Goal: Task Accomplishment & Management: Manage account settings

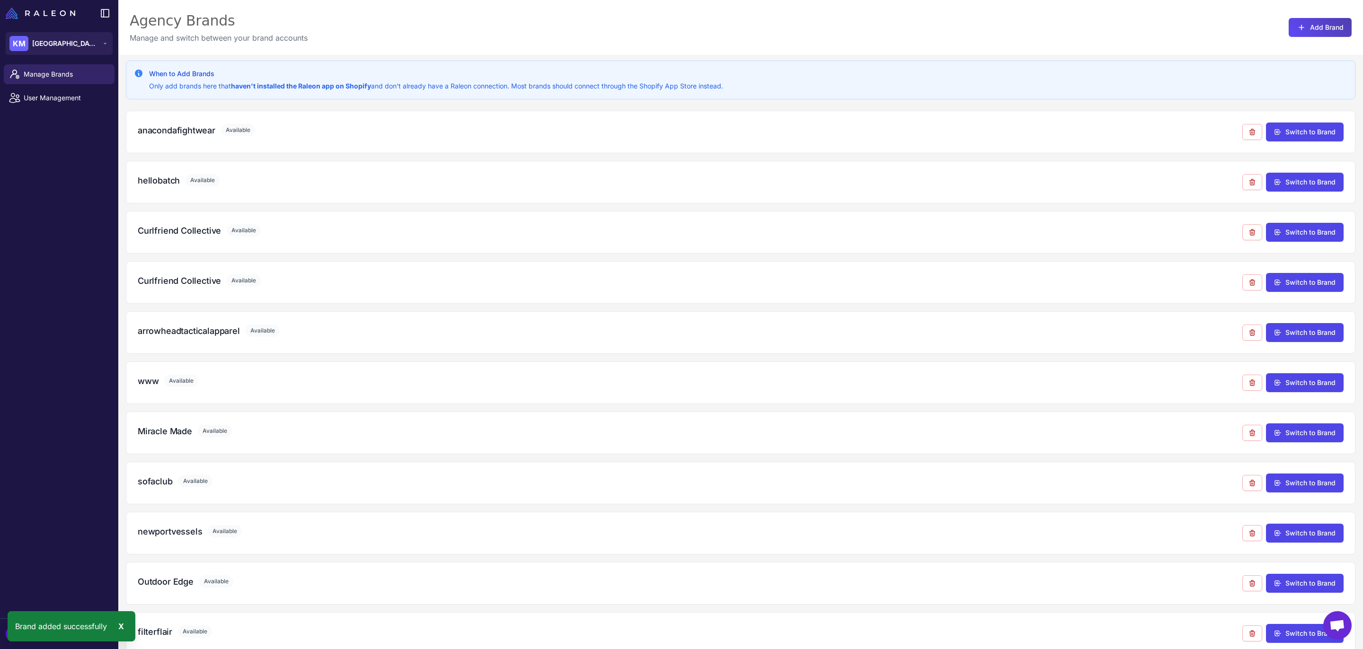
scroll to position [67, 0]
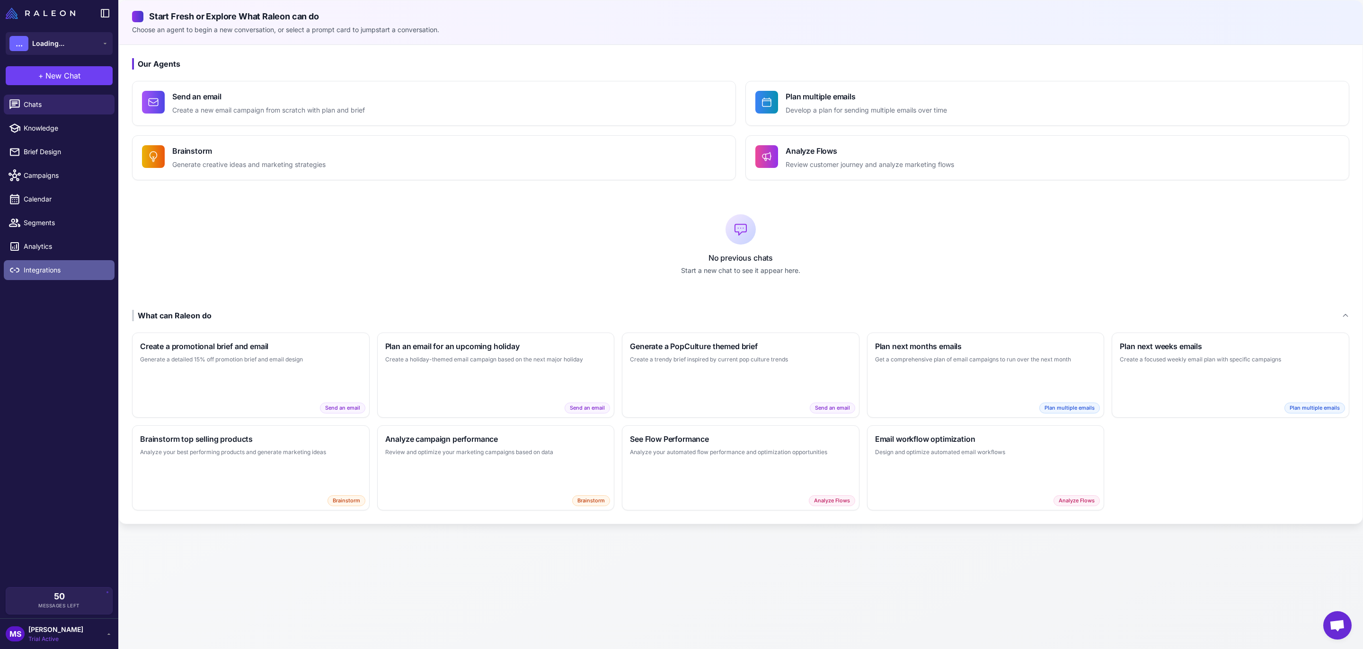
click at [44, 268] on span "Integrations" at bounding box center [65, 270] width 83 height 10
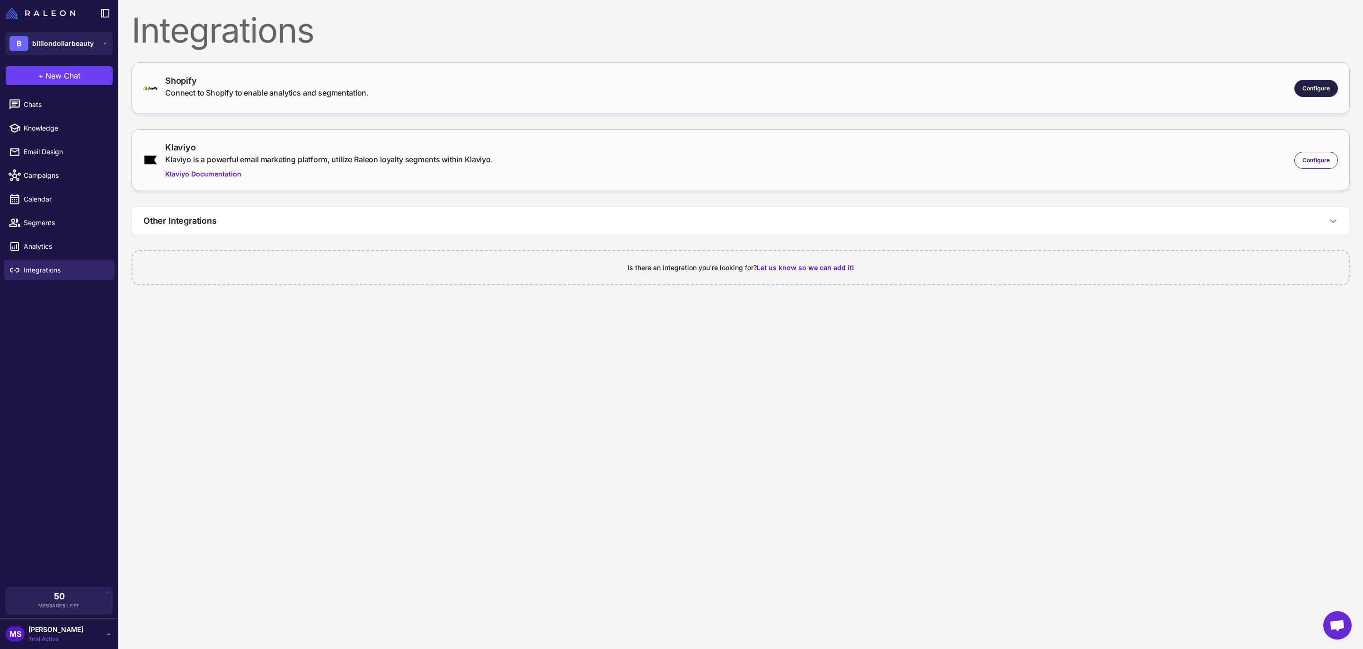
click at [1319, 88] on span "Configure" at bounding box center [1316, 88] width 27 height 9
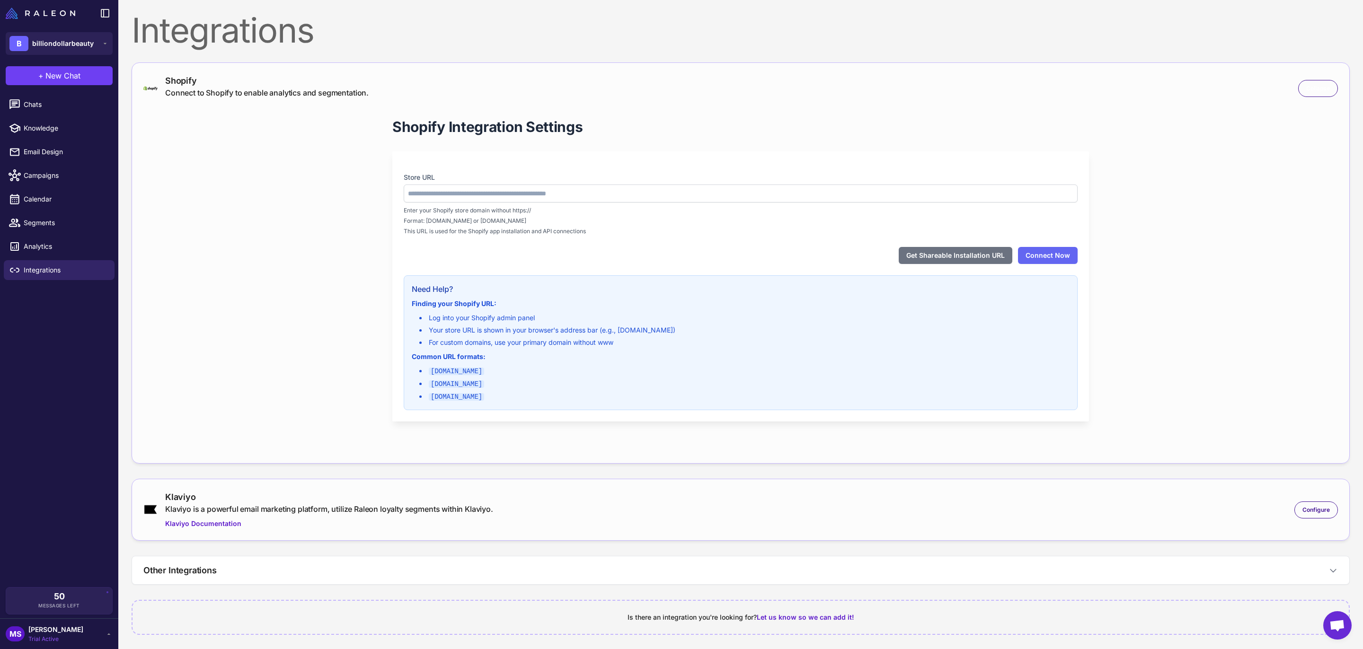
type input "**********"
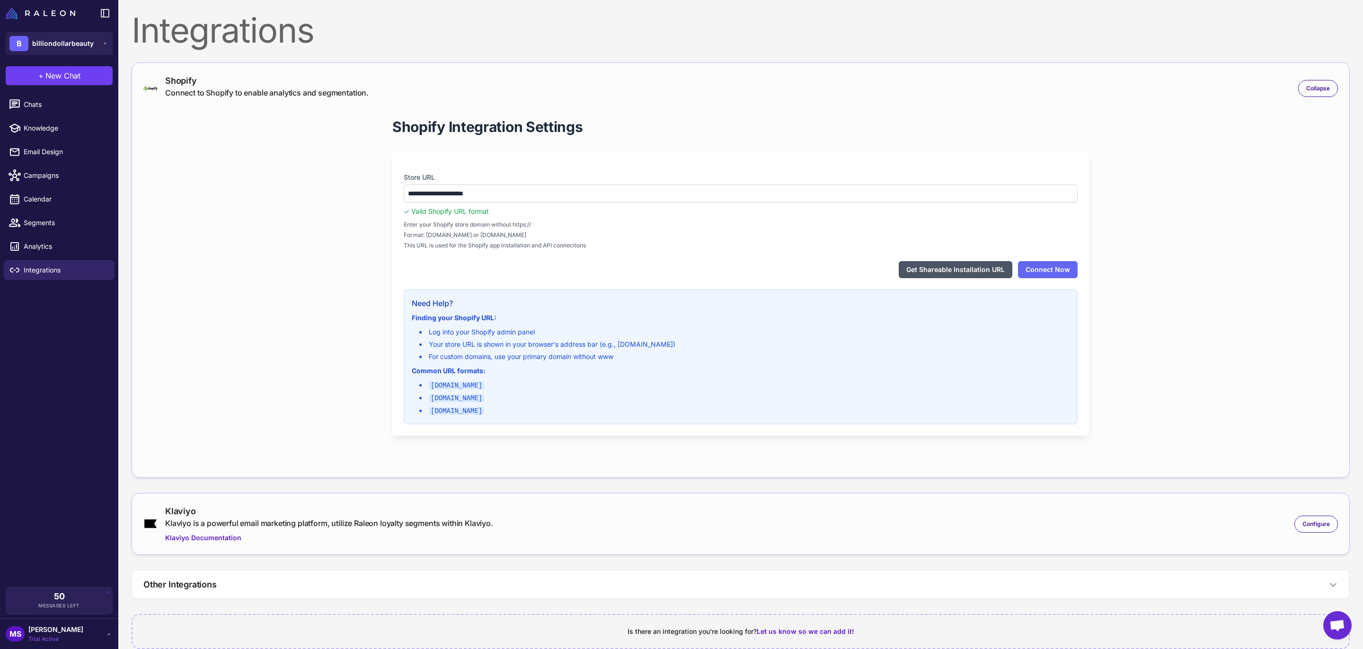
click at [960, 272] on button "Get Shareable Installation URL" at bounding box center [956, 269] width 114 height 17
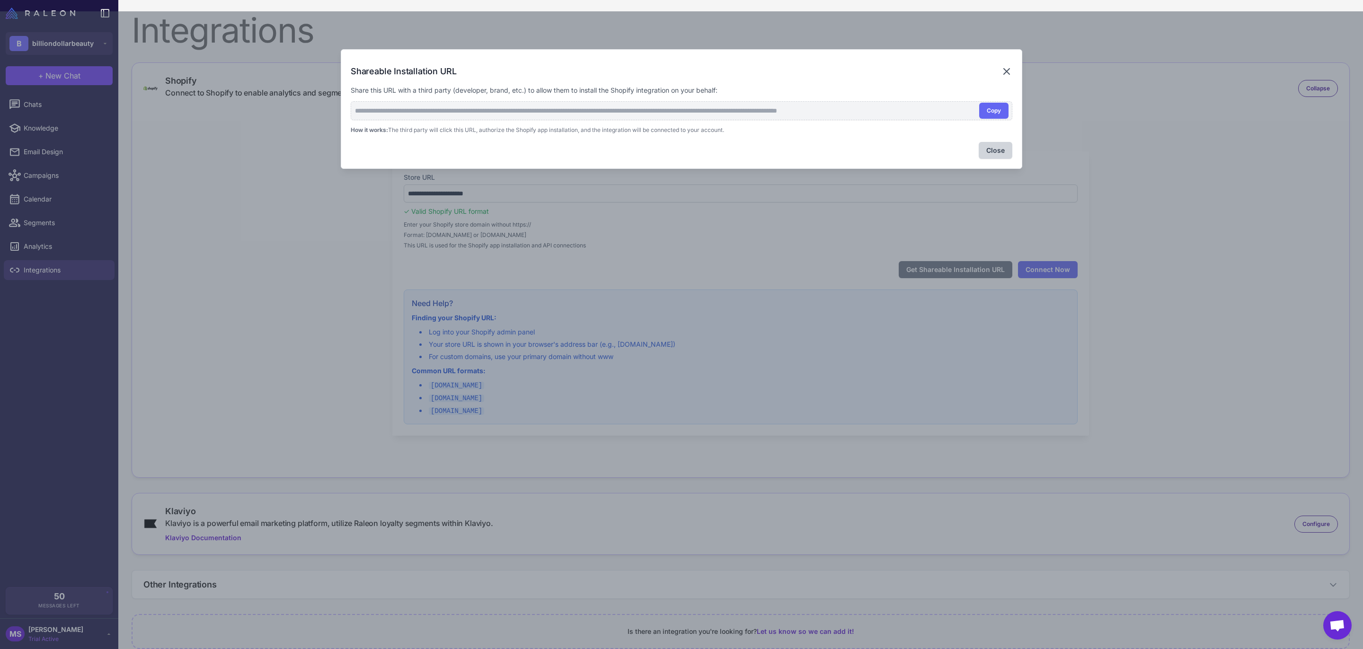
click at [1004, 71] on icon at bounding box center [1006, 71] width 11 height 11
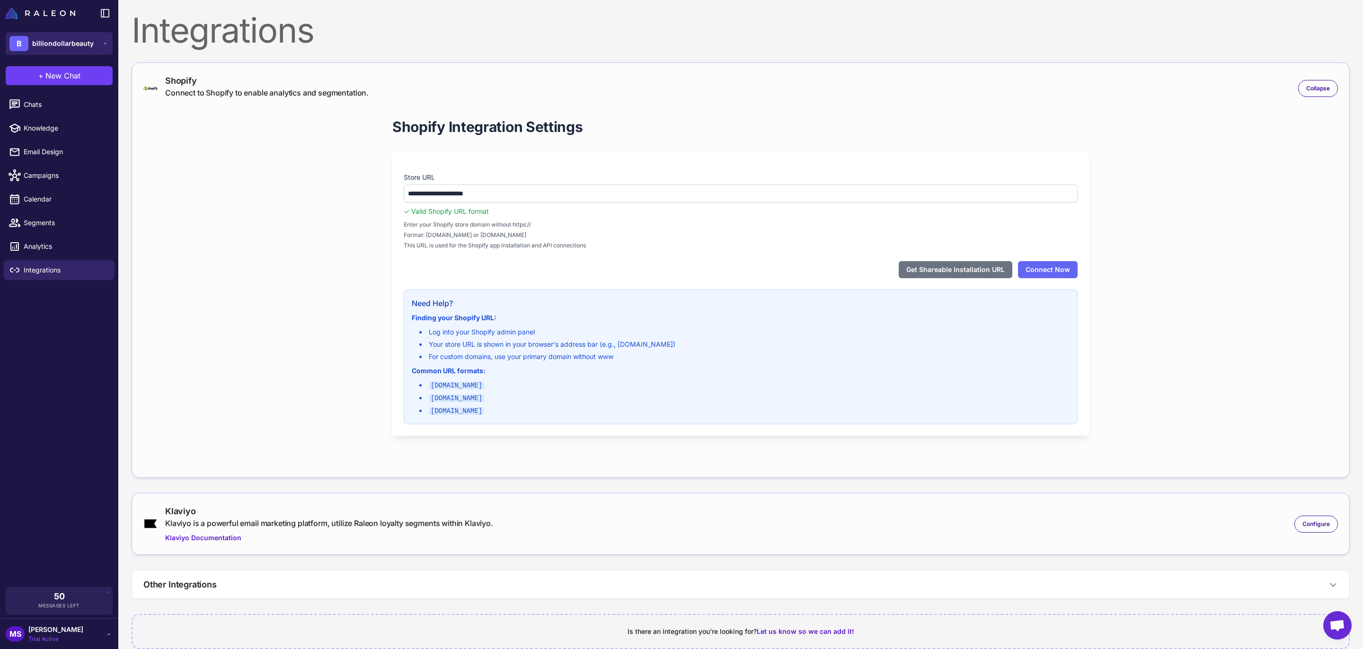
click at [52, 37] on div "B billiondollarbeauty" at bounding box center [51, 43] width 84 height 15
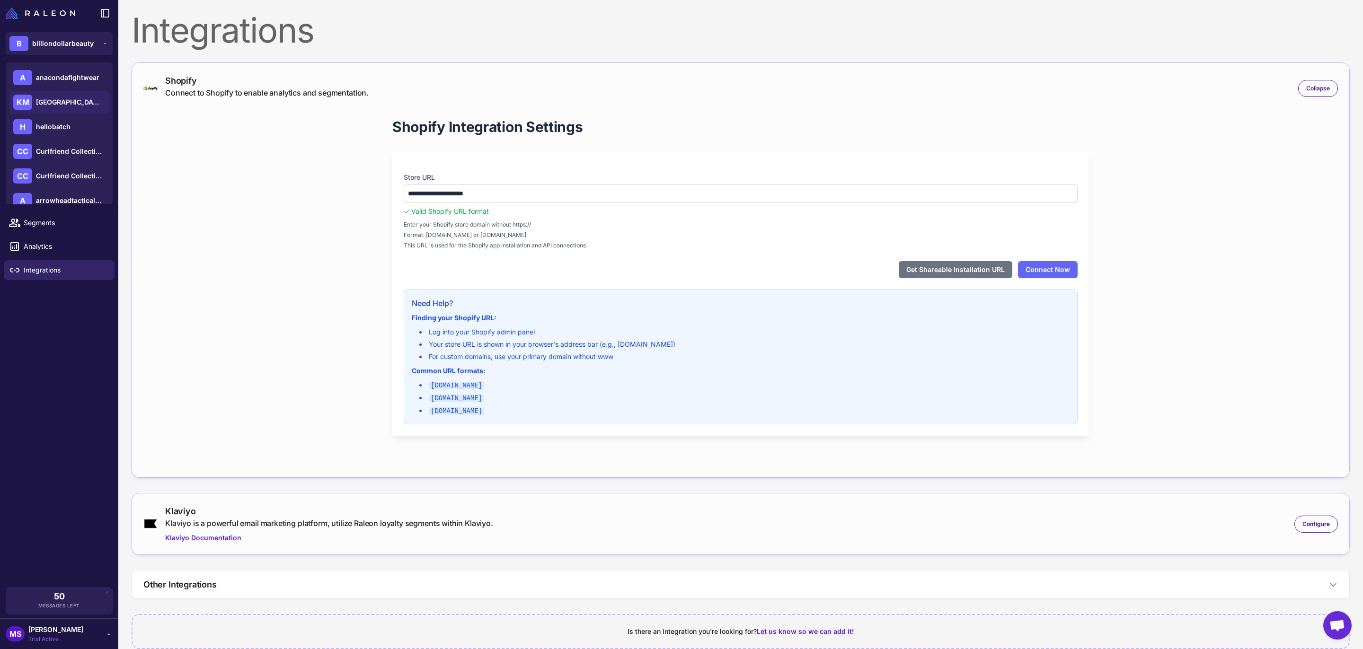
click at [60, 101] on span "[GEOGRAPHIC_DATA]" at bounding box center [69, 102] width 66 height 10
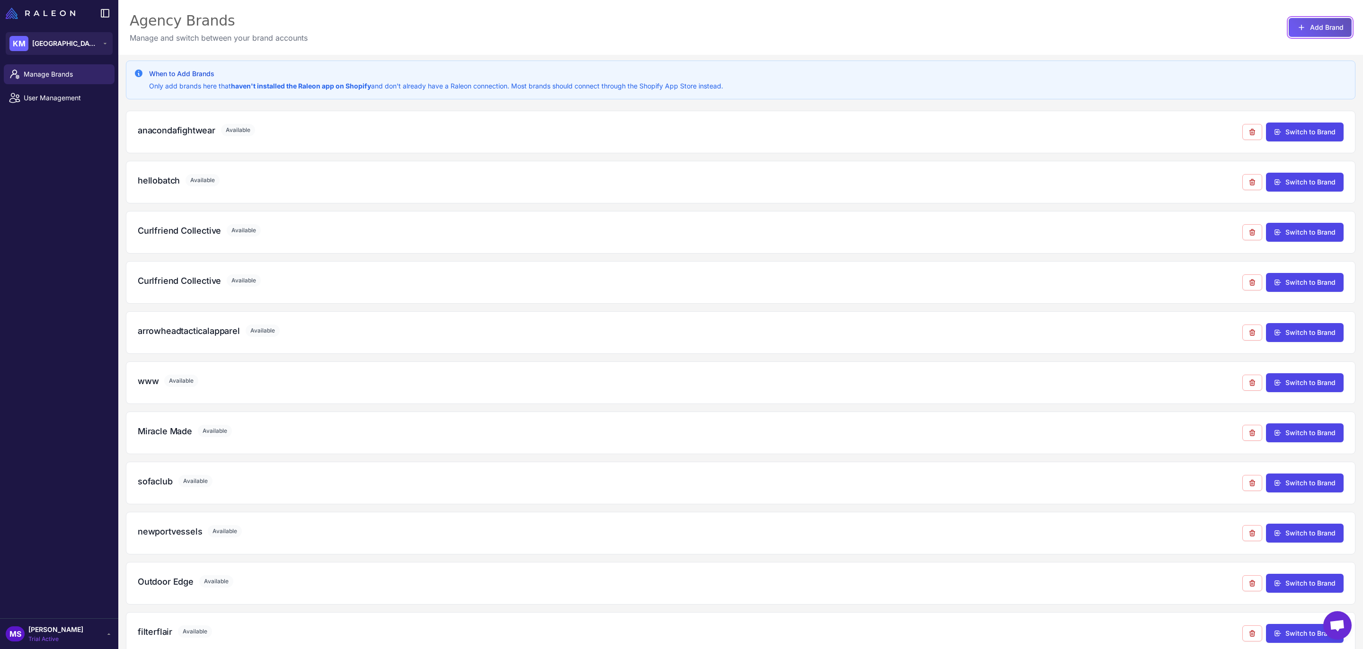
click at [1320, 32] on button "Add Brand" at bounding box center [1320, 27] width 63 height 19
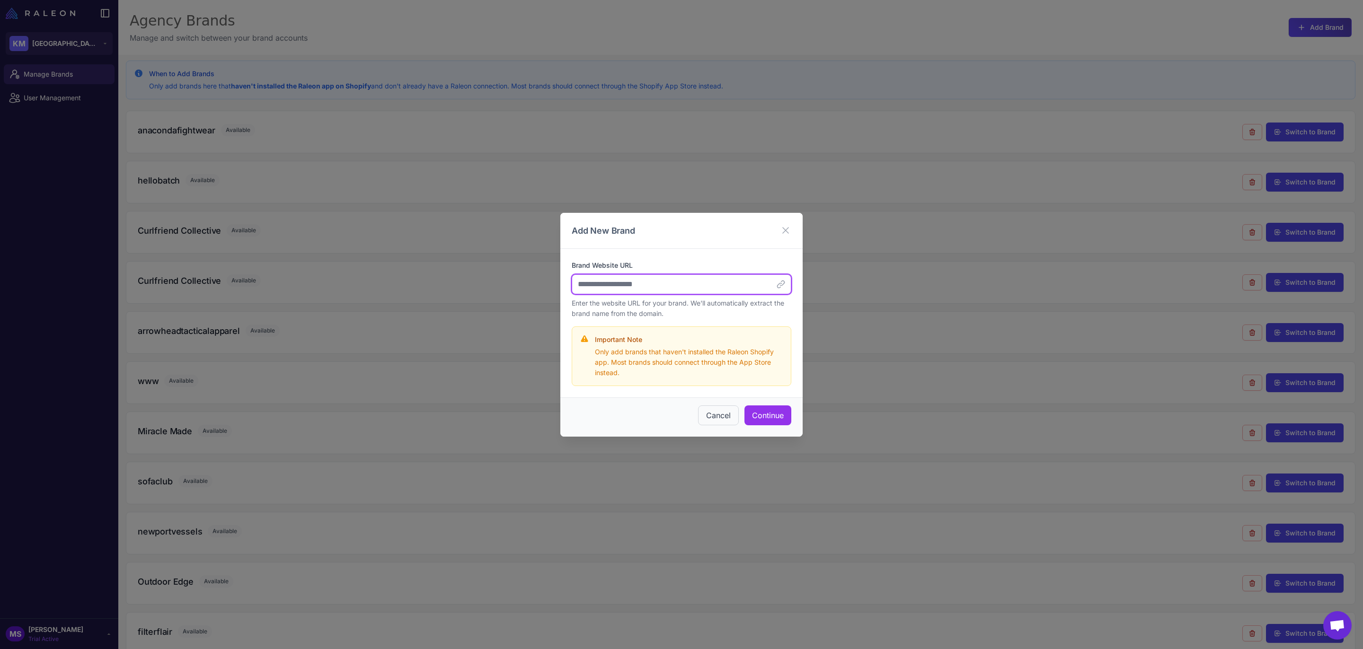
click at [614, 290] on input "Brand Website URL" at bounding box center [682, 285] width 220 height 20
paste input "**********"
type input "**********"
click at [774, 418] on button "Continue" at bounding box center [768, 416] width 47 height 20
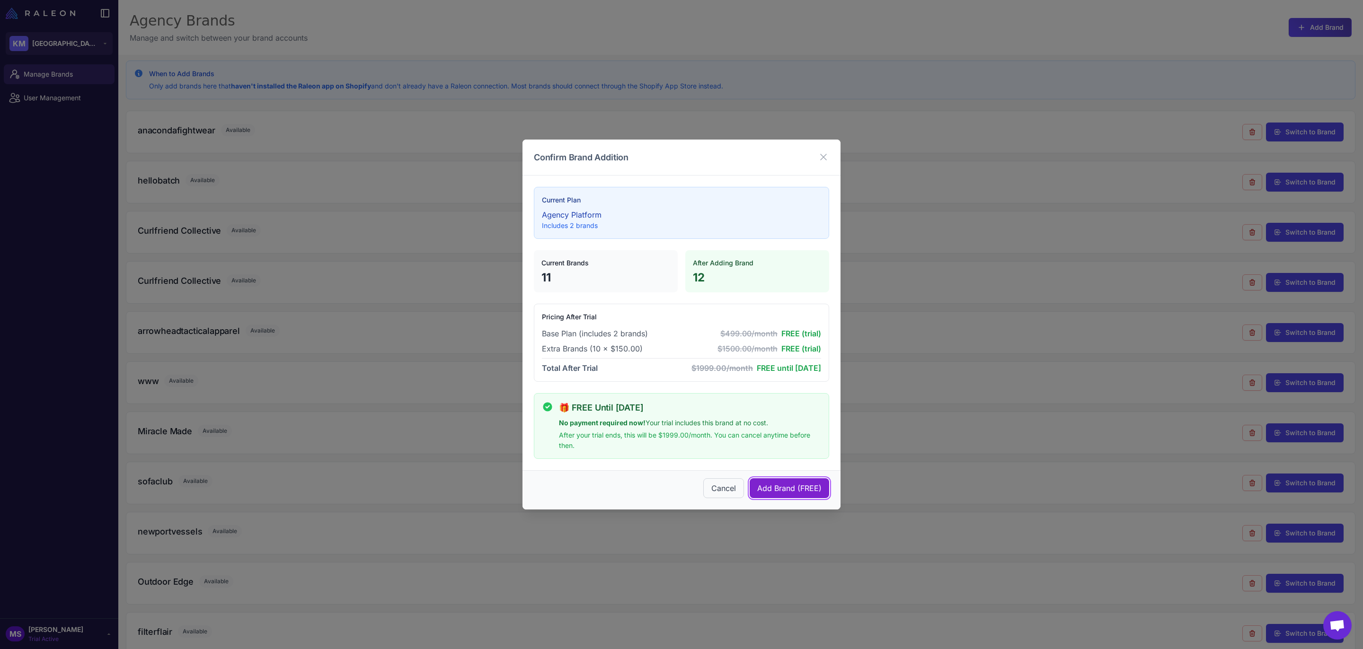
click at [782, 491] on span "Add Brand (FREE)" at bounding box center [789, 488] width 64 height 11
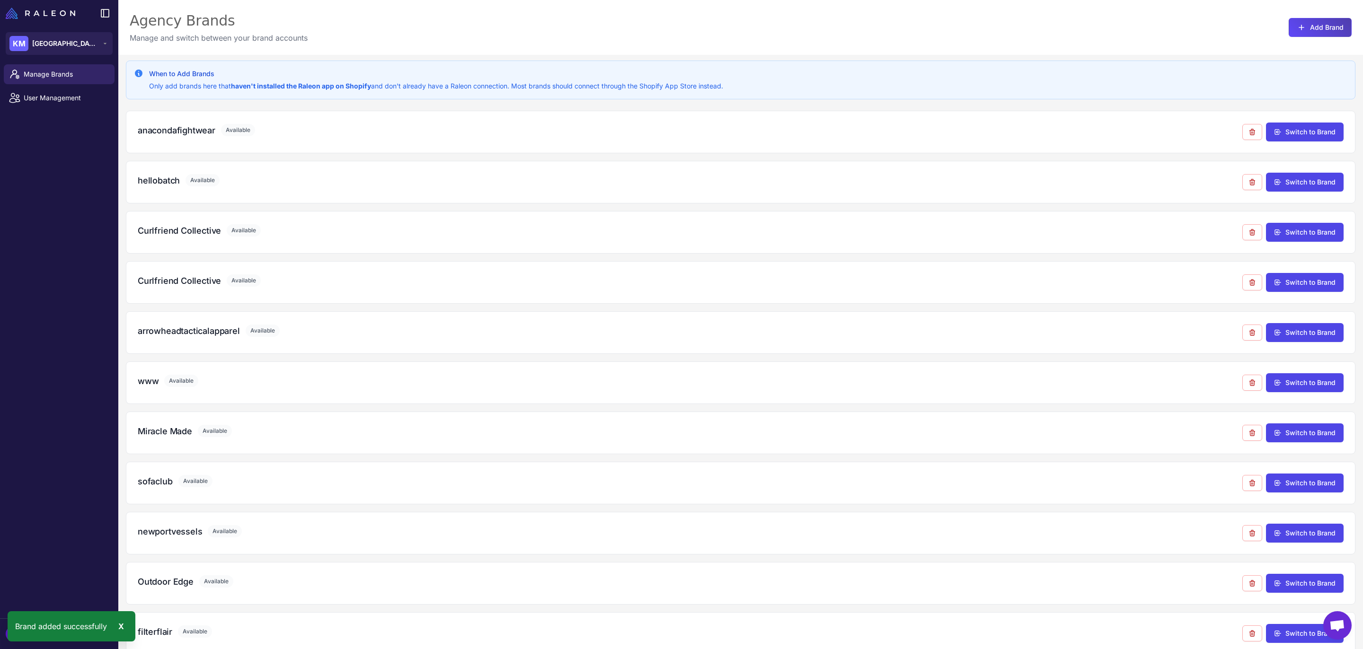
scroll to position [117, 0]
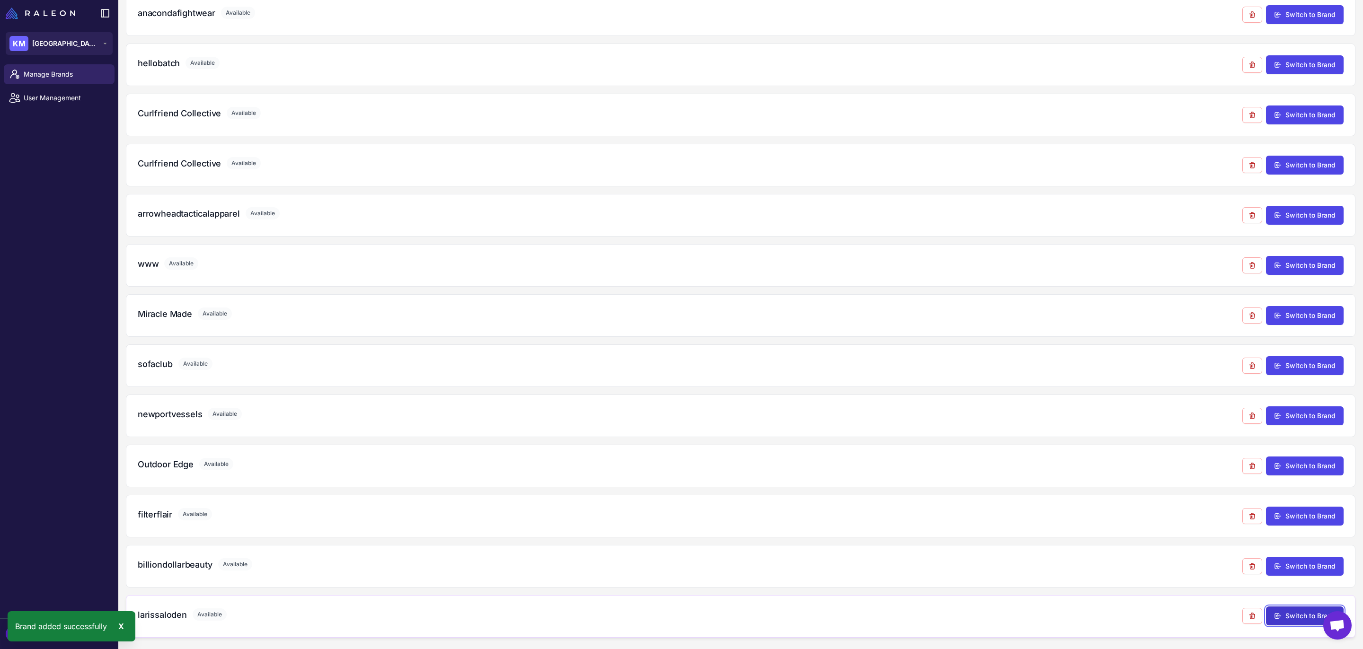
click at [1296, 617] on button "Switch to Brand" at bounding box center [1305, 616] width 78 height 19
